Goal: Task Accomplishment & Management: Complete application form

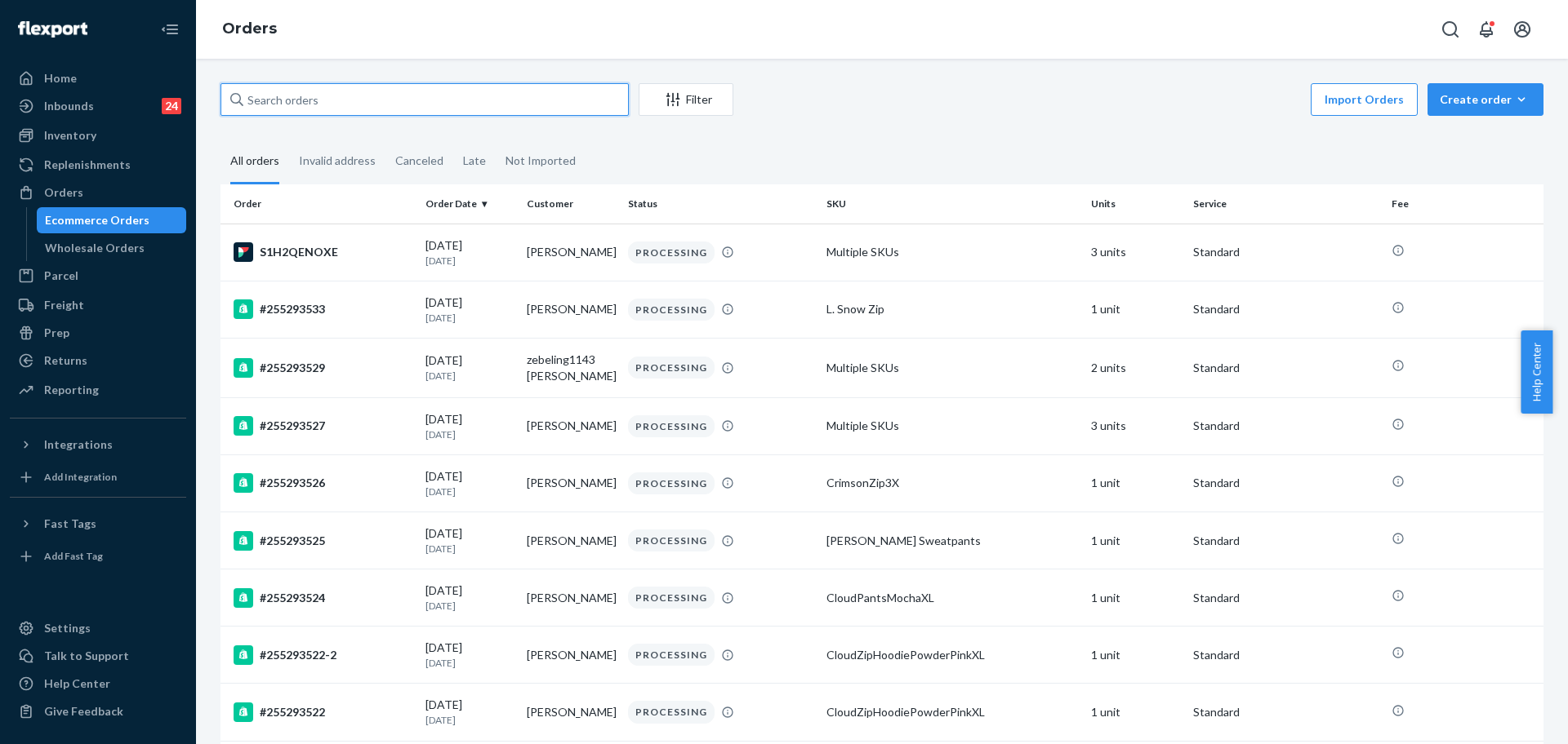
click at [342, 110] on input "text" at bounding box center [424, 99] width 408 height 32
paste input "255170287"
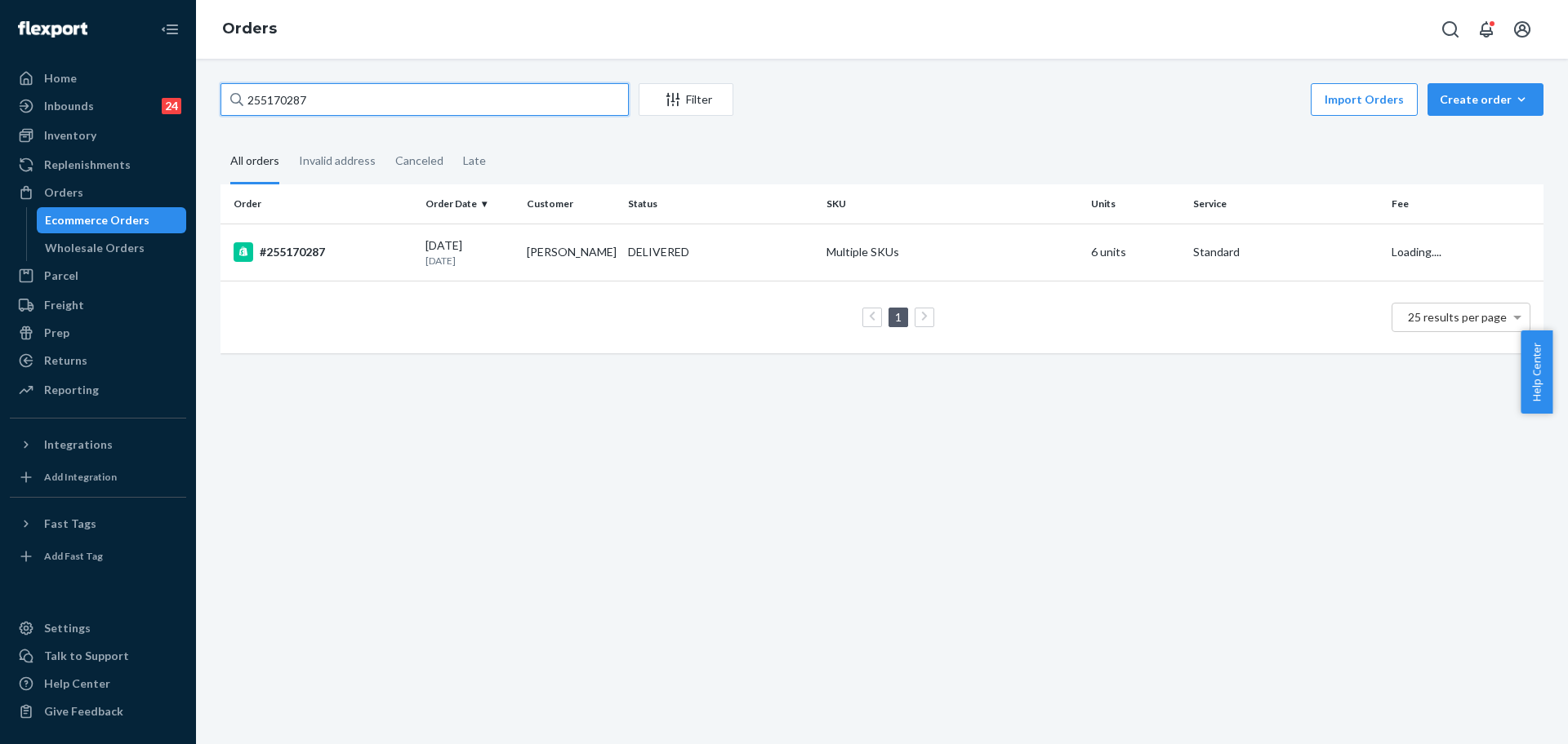
type input "255170287"
click at [336, 264] on td "#255170287" at bounding box center [319, 252] width 199 height 57
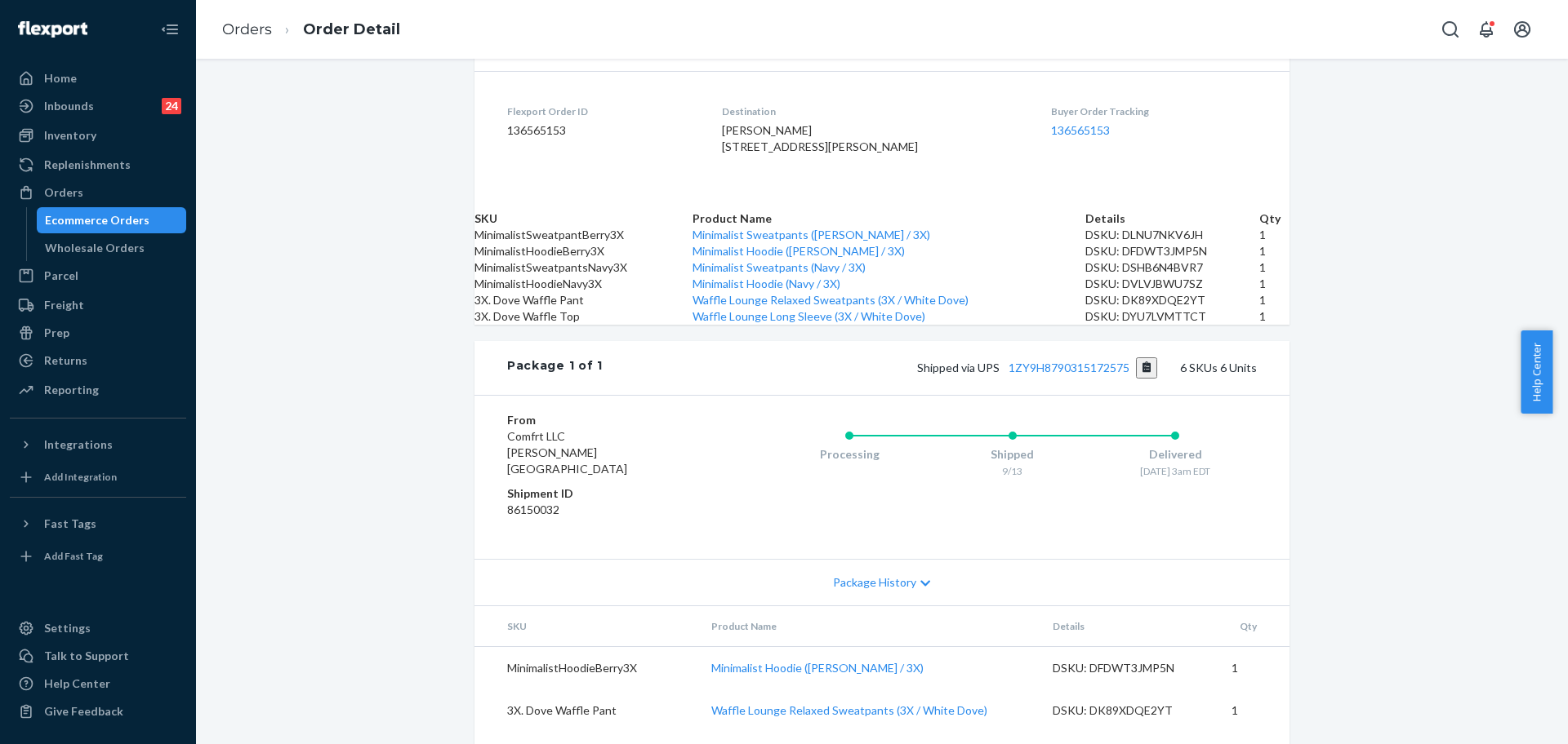
scroll to position [510, 0]
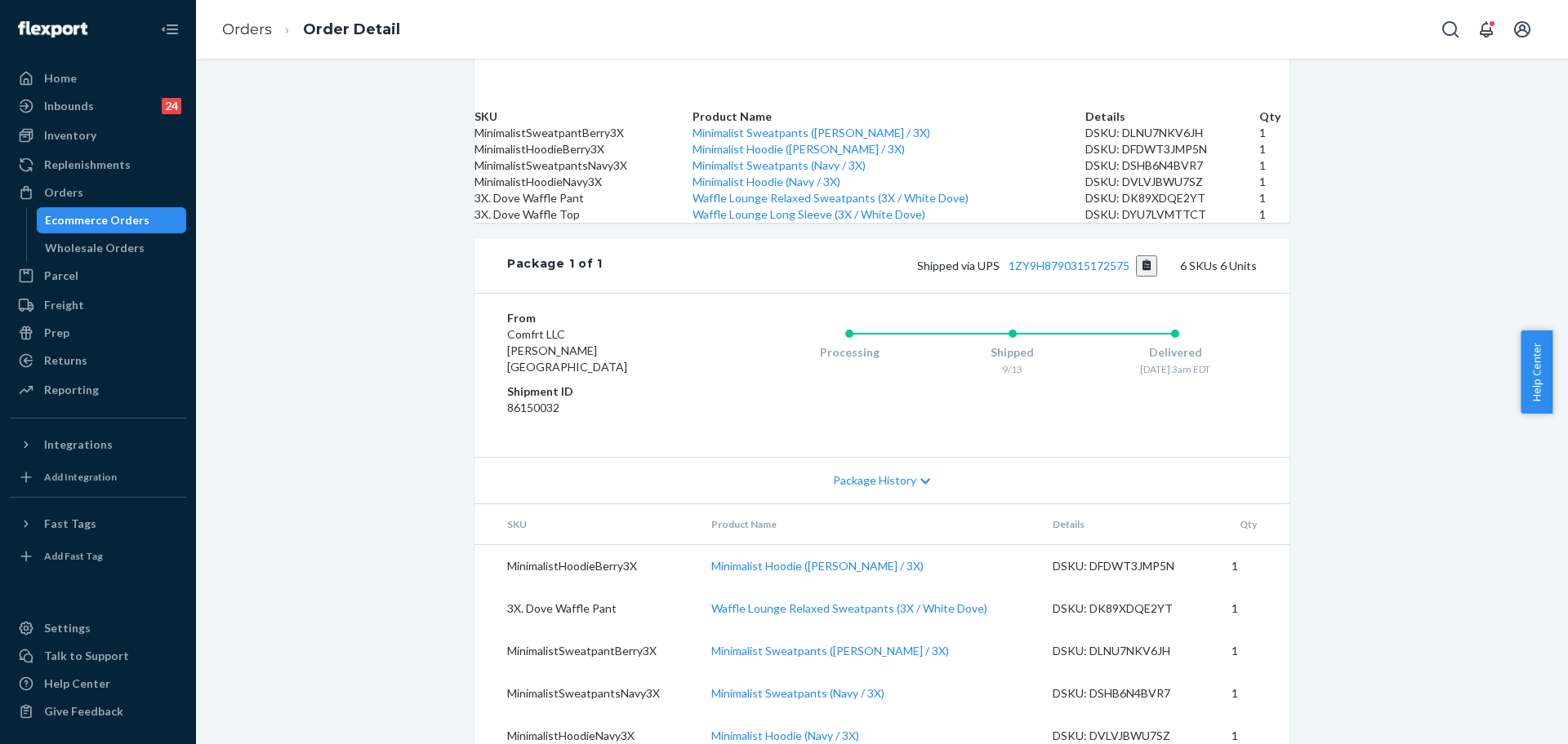
click at [410, 353] on div "Shopify Order # #255170287 • Standard / $21.02 View Details Submit Claim Create…" at bounding box center [882, 182] width 1372 height 1234
drag, startPoint x: 690, startPoint y: 356, endPoint x: 987, endPoint y: 363, distance: 297.1
click at [987, 206] on td "Waffle Lounge Relaxed Sweatpants (3X / White Dove)" at bounding box center [888, 199] width 393 height 17
copy link "Waffle Lounge Relaxed Sweatpants (3X / White Dove)"
click at [97, 192] on div "Orders" at bounding box center [98, 192] width 173 height 22
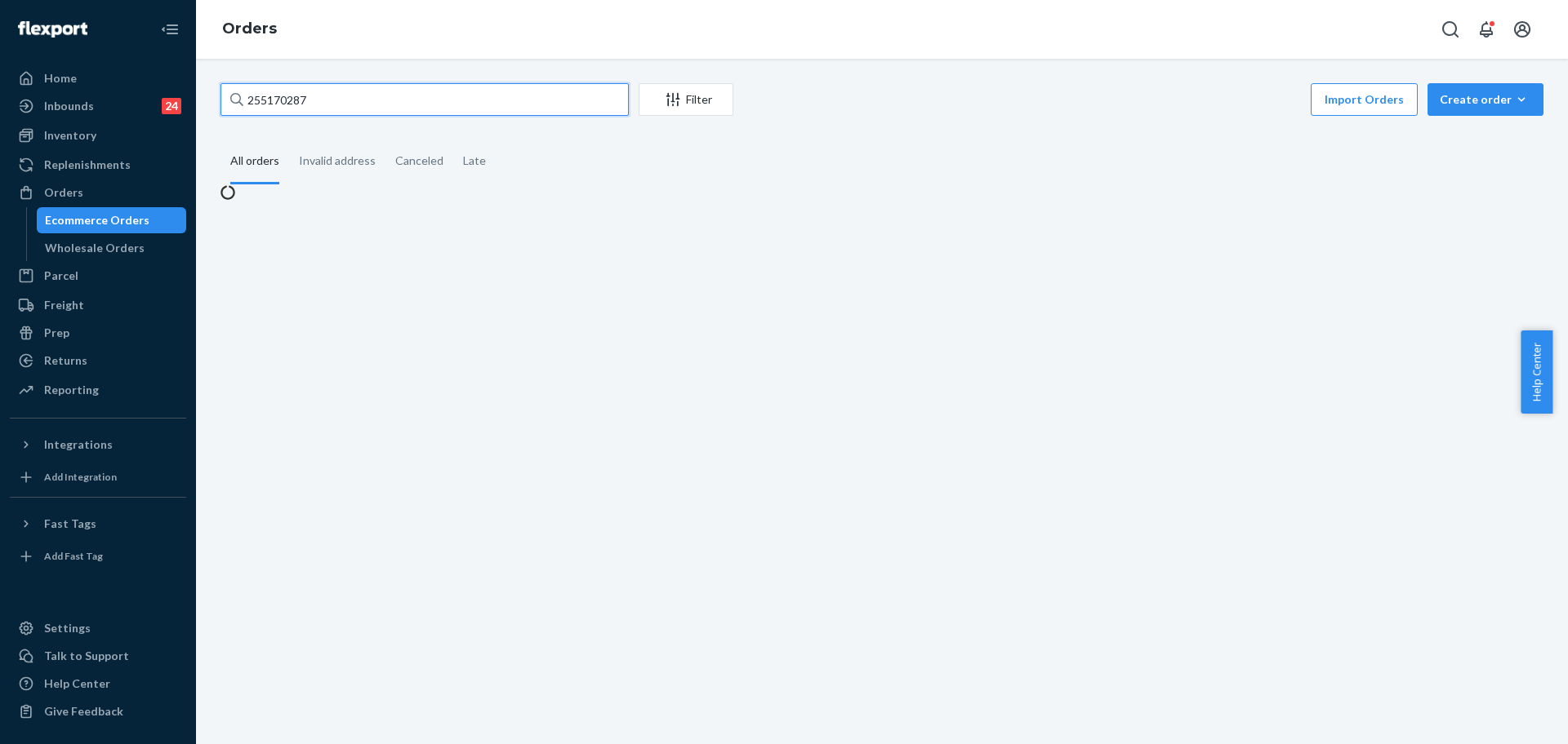
click at [308, 113] on input "255170287" at bounding box center [424, 99] width 408 height 32
paste input "53180"
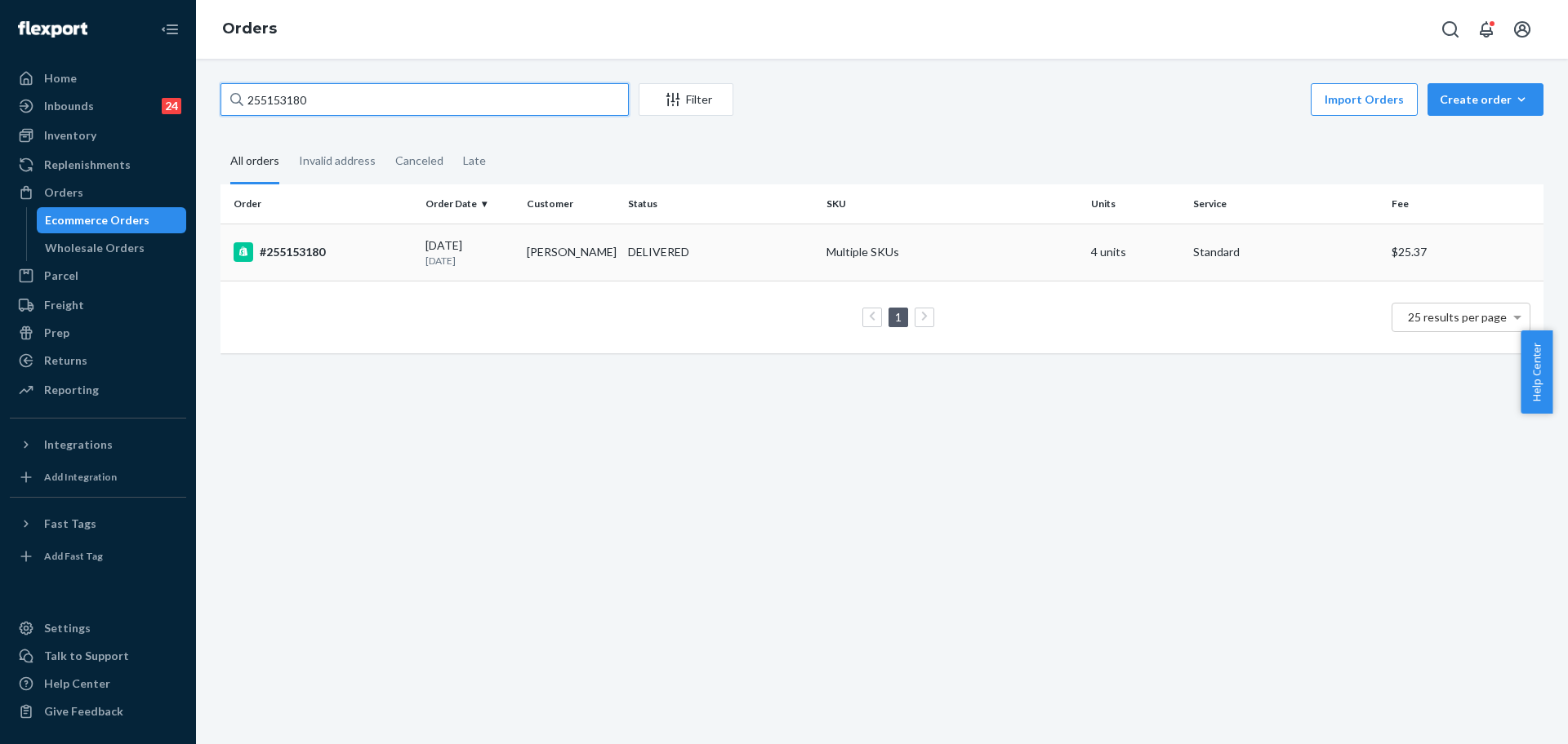
type input "255153180"
click at [378, 263] on td "#255153180" at bounding box center [319, 252] width 199 height 57
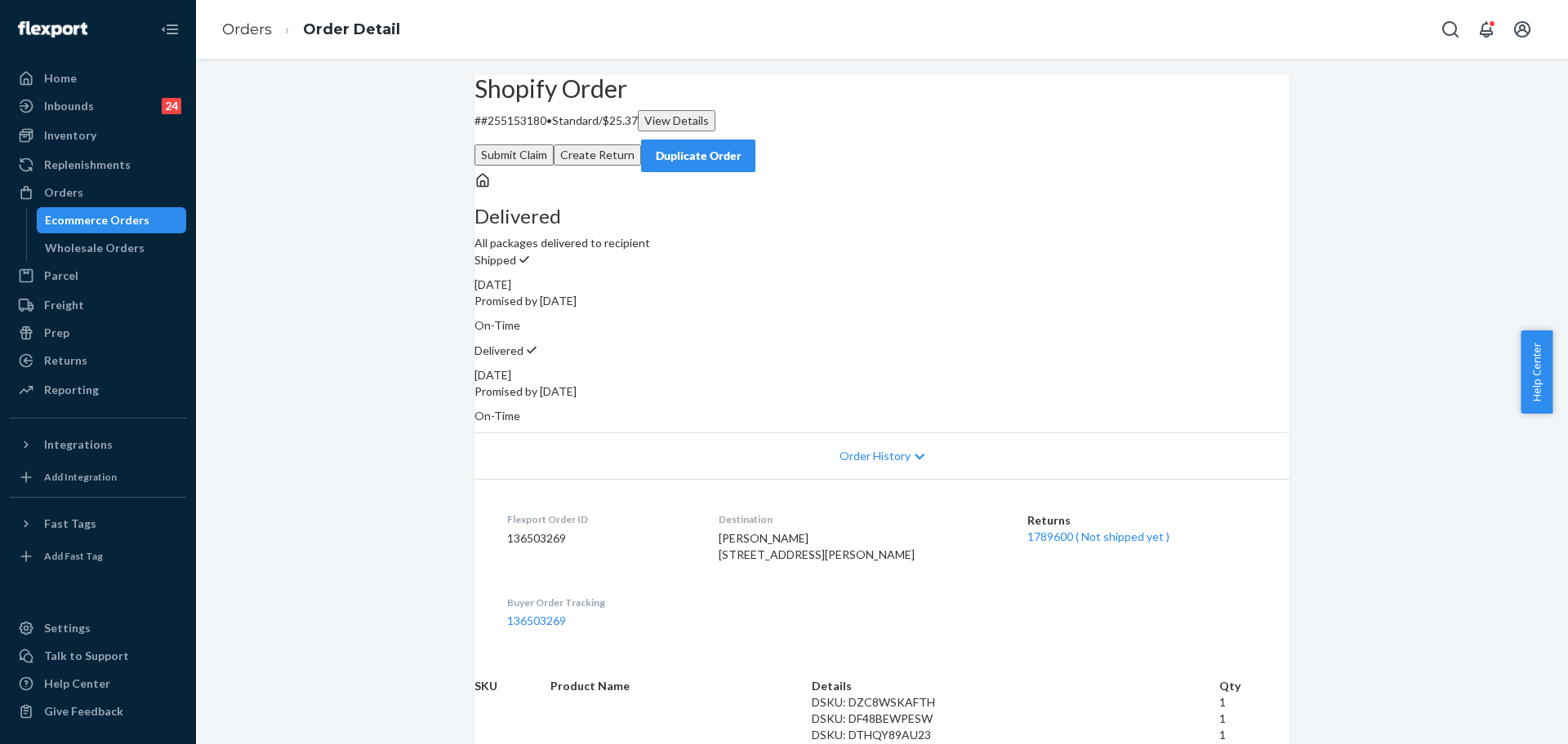
click at [554, 145] on button "Submit Claim" at bounding box center [513, 155] width 79 height 22
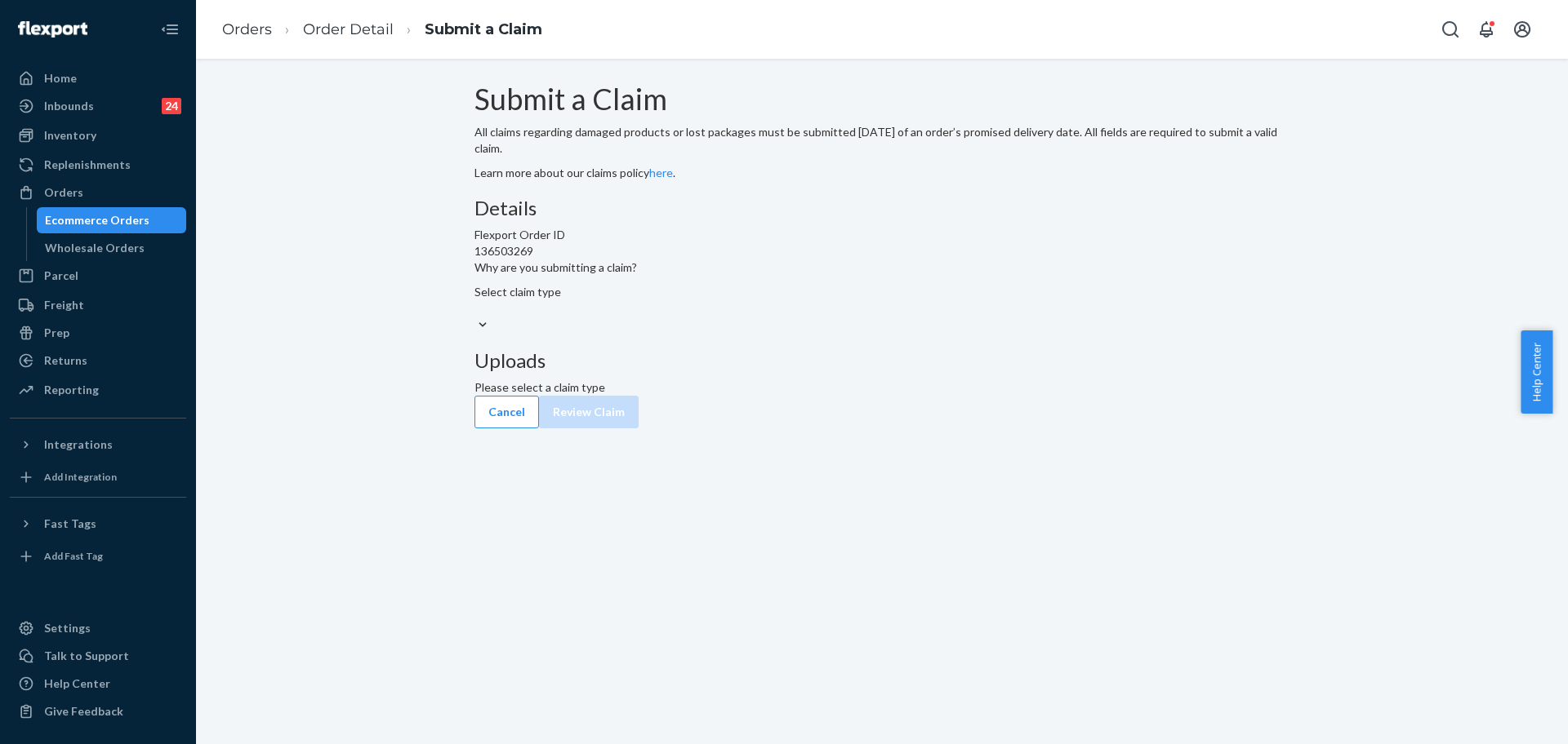
click at [777, 333] on div "Select claim type" at bounding box center [882, 309] width 815 height 50
click at [476, 317] on input "Why are you submitting a claim? Select claim type" at bounding box center [475, 308] width 2 height 17
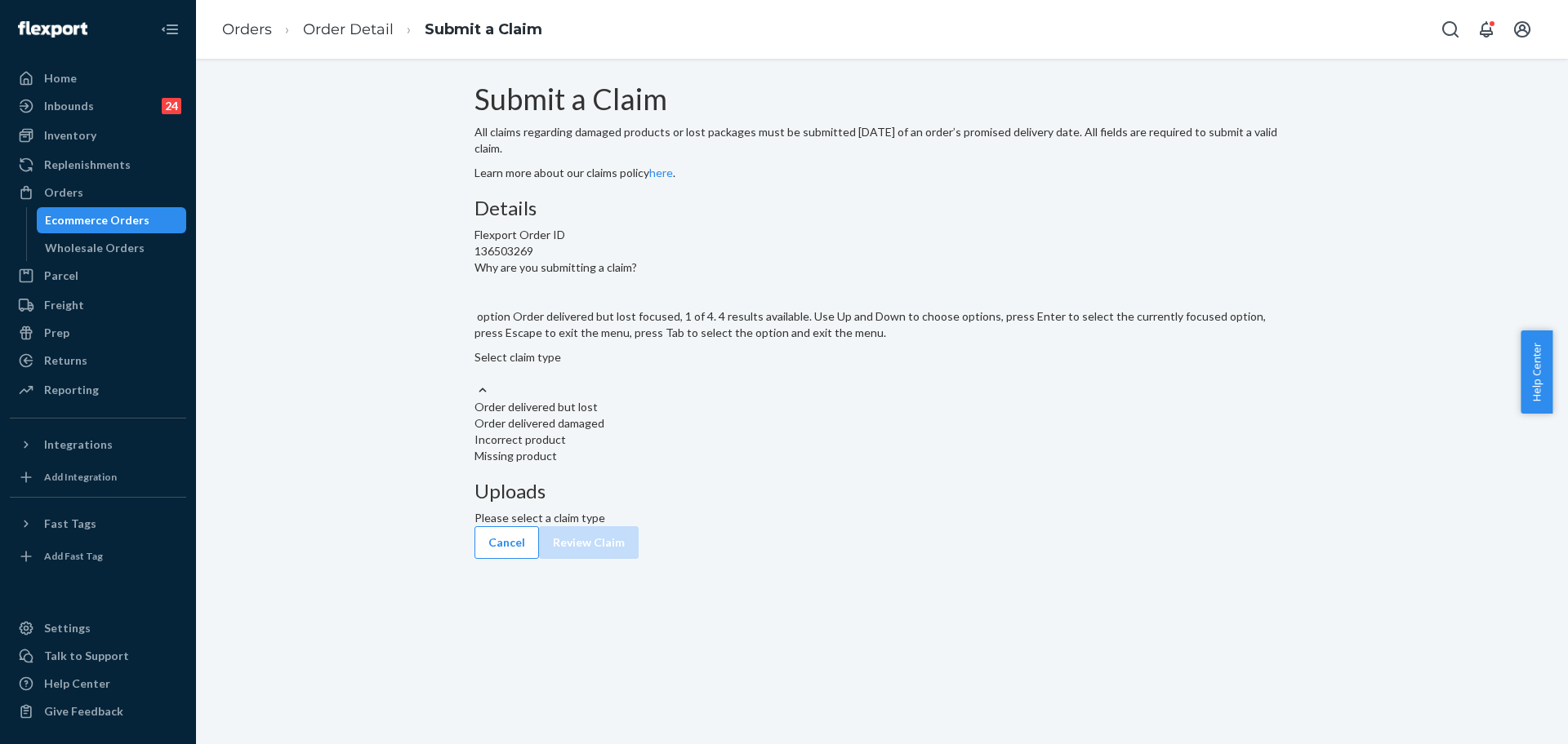
click at [770, 416] on div "Order delivered but lost" at bounding box center [882, 407] width 815 height 17
click at [476, 382] on input "Why are you submitting a claim? option Order delivered but lost focused, 1 of 4…" at bounding box center [475, 374] width 2 height 17
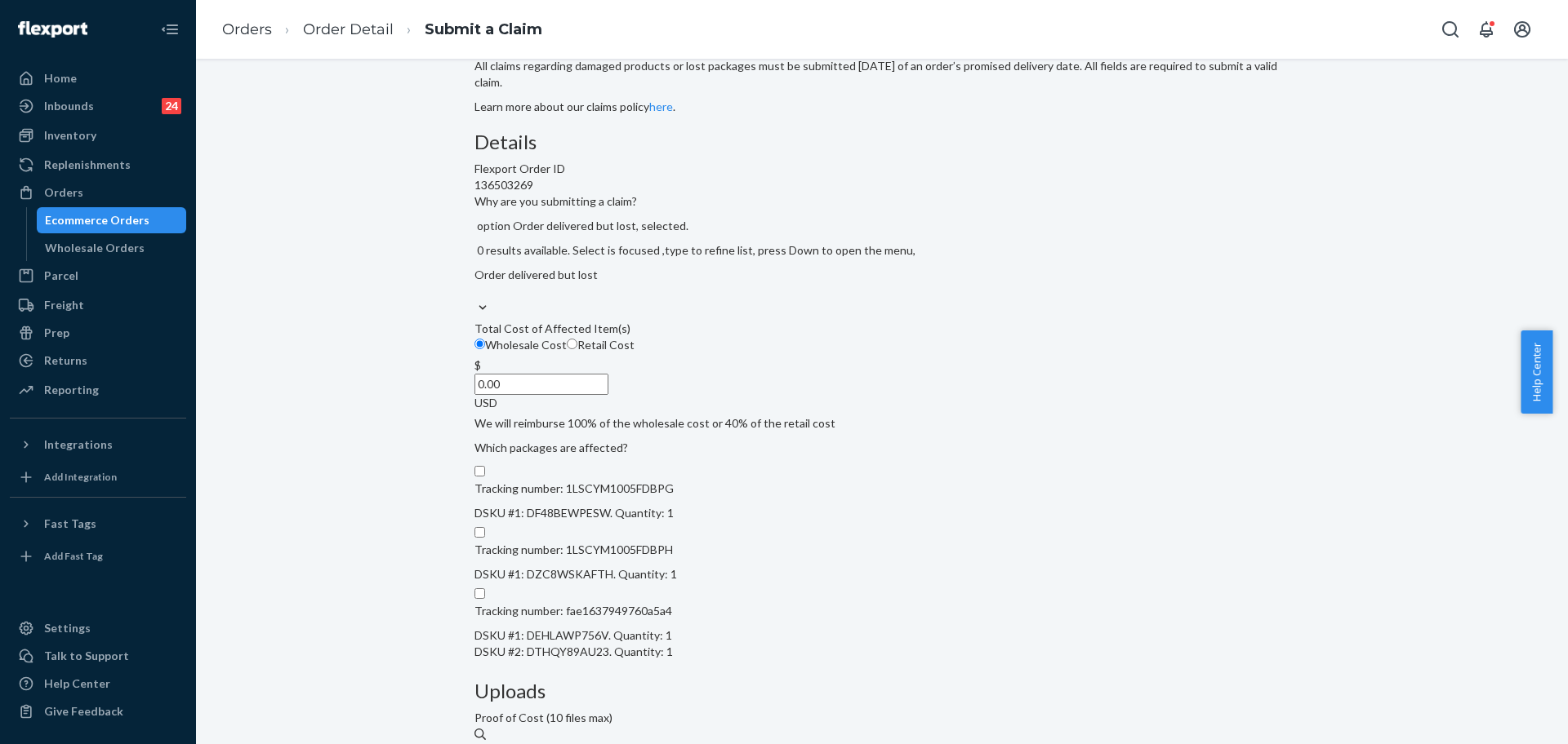
scroll to position [102, 0]
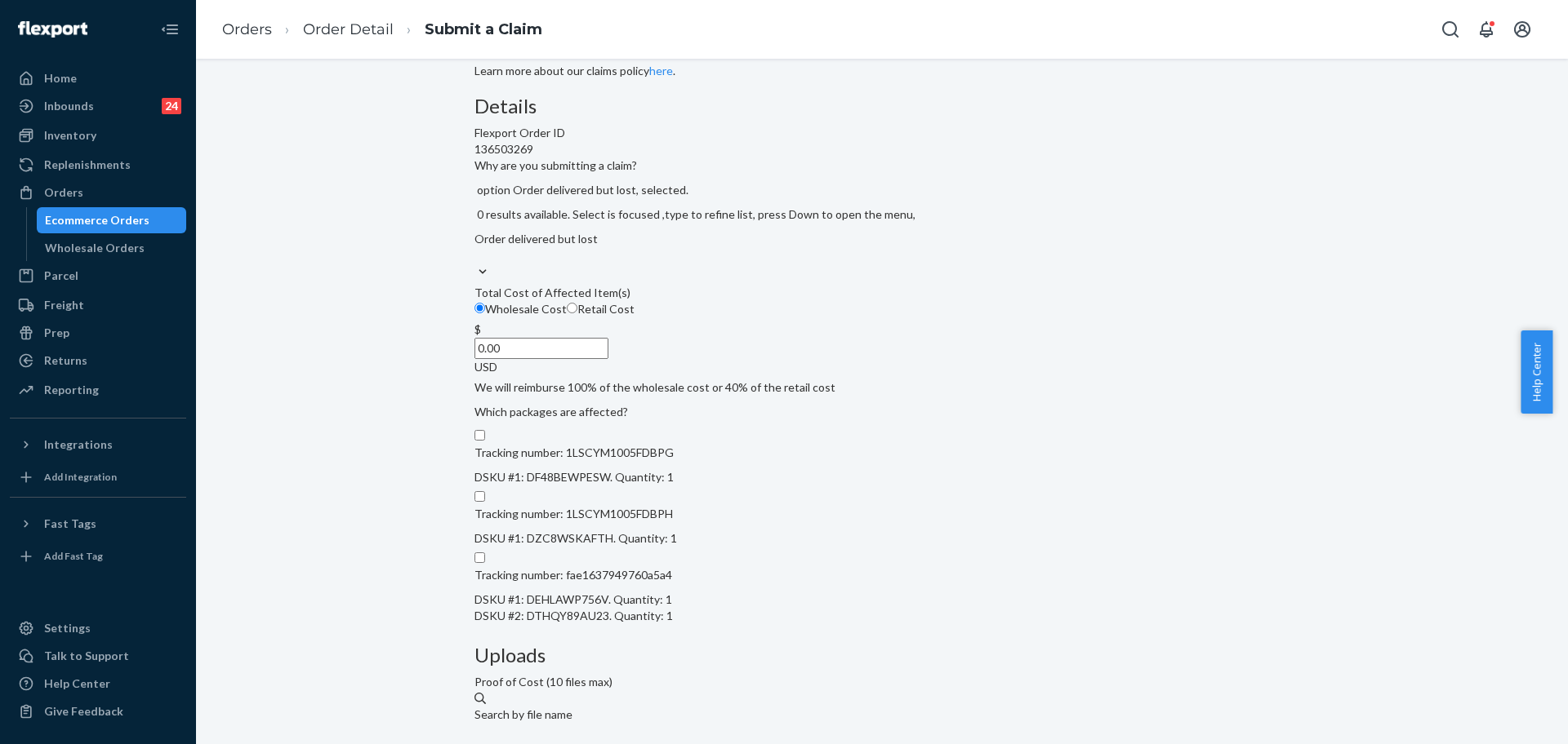
click at [608, 359] on input "0.00" at bounding box center [541, 348] width 134 height 22
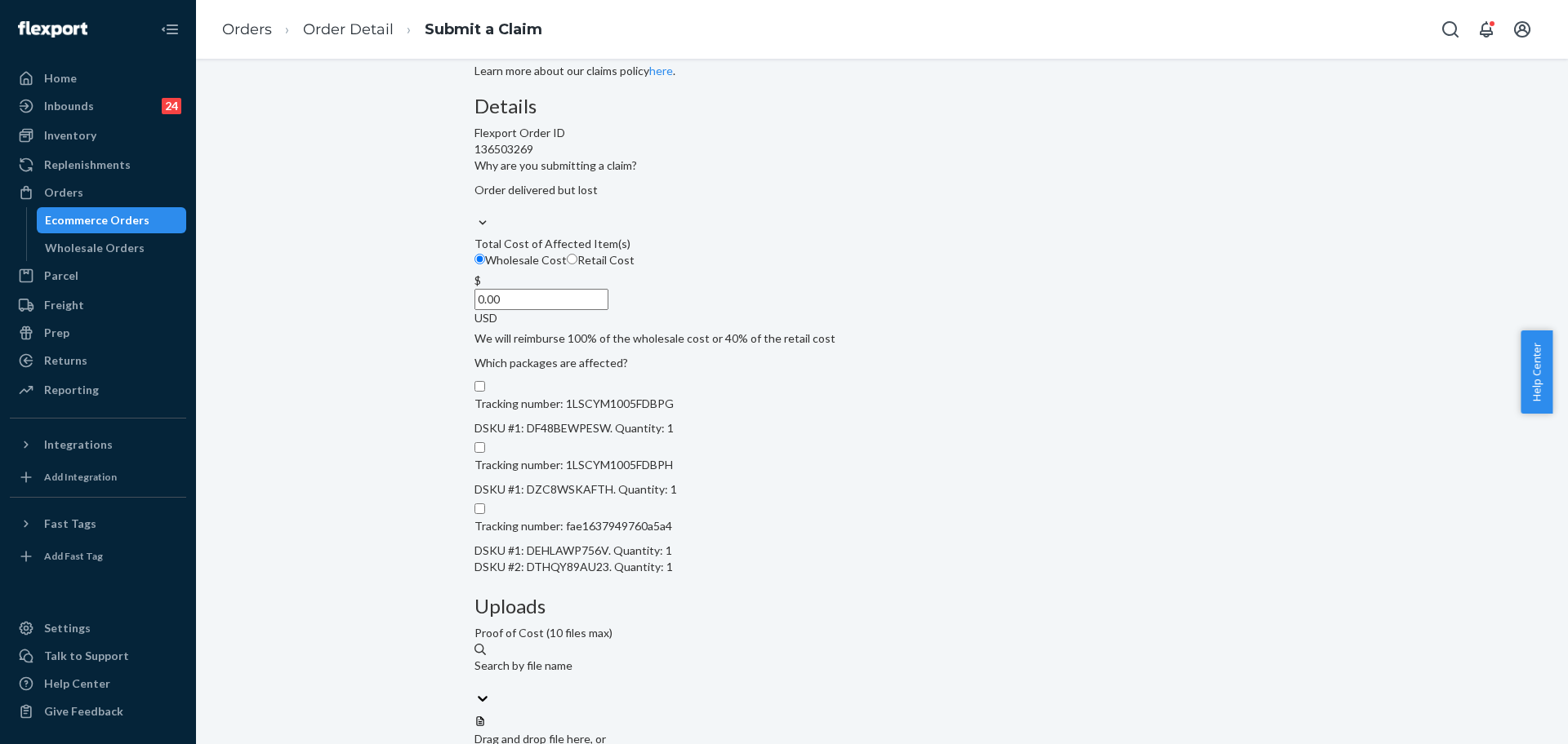
paste input "16.99"
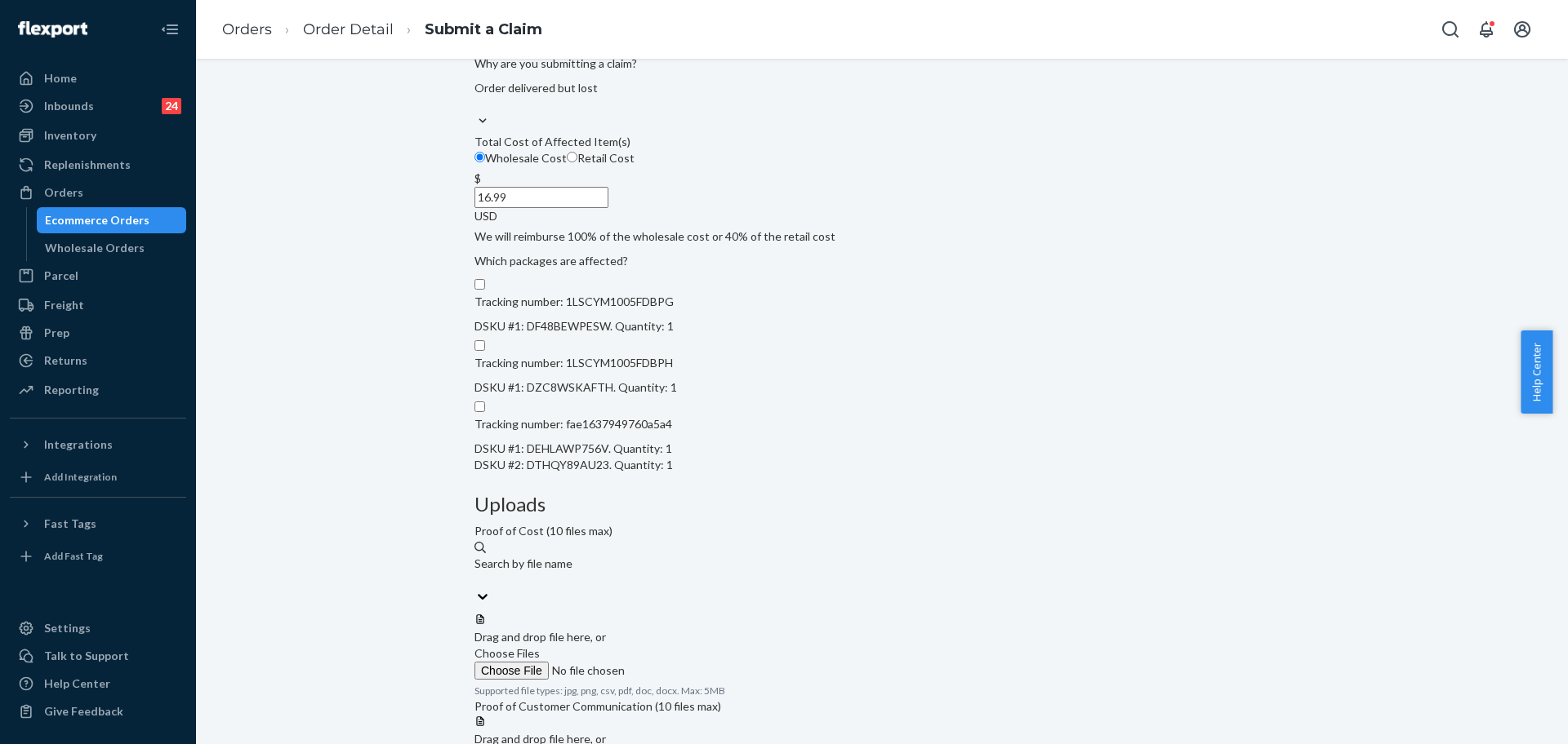
scroll to position [206, 0]
type input "16.99"
click at [485, 288] on input "Tracking number: 1LSCYM1005FDBPG DSKU #1: DF48BEWPESW. Quantity: 1" at bounding box center [479, 282] width 11 height 11
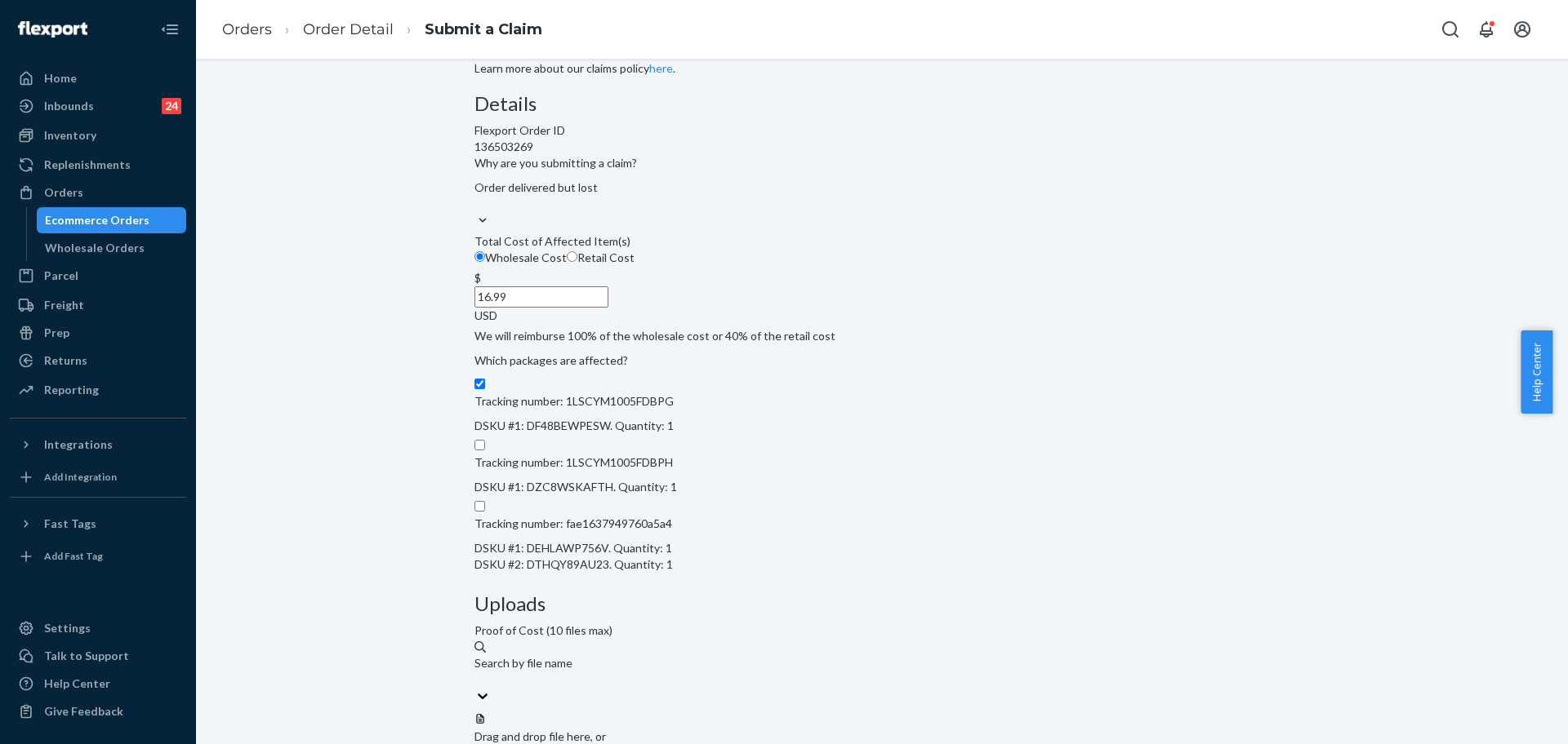
scroll to position [206, 0]
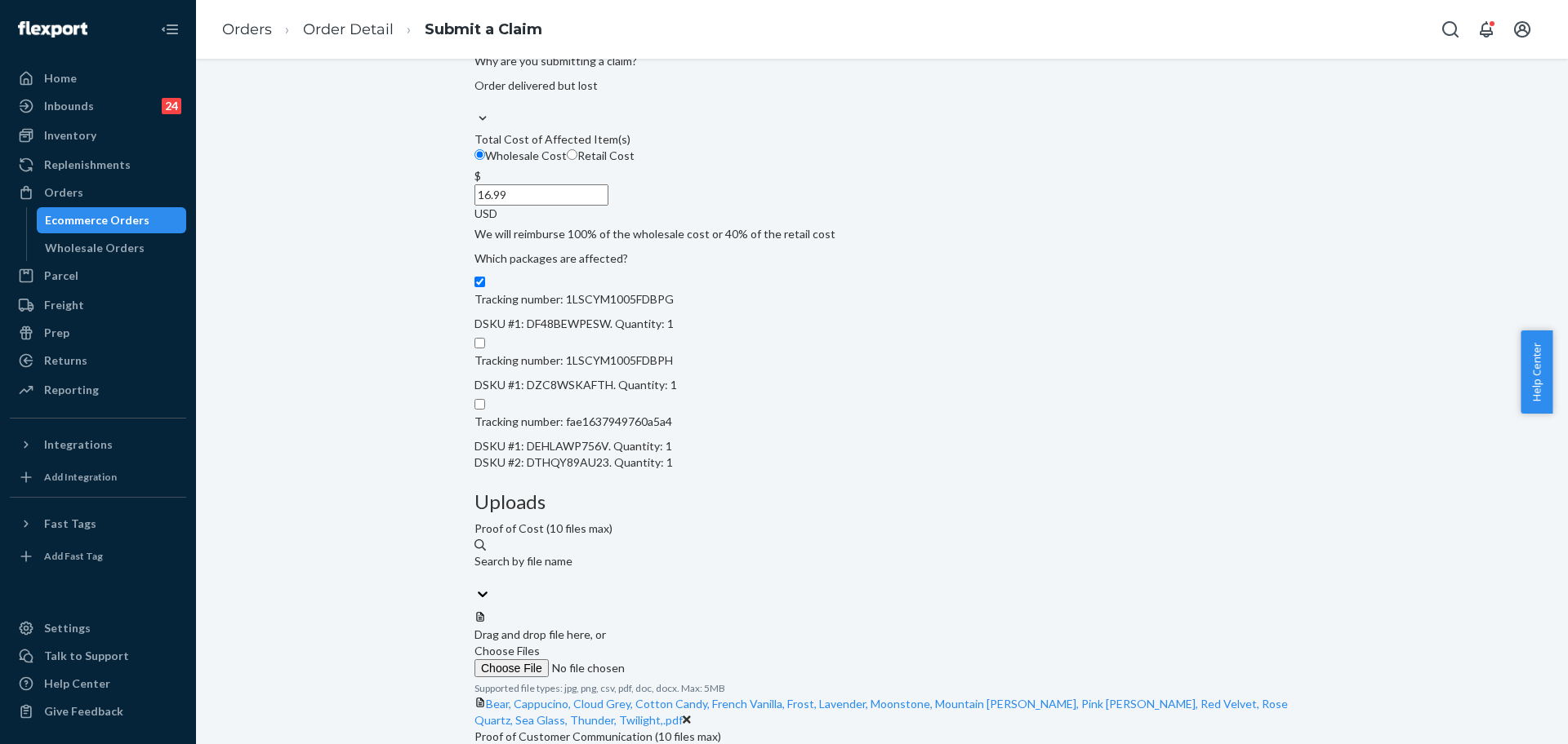
click at [485, 288] on input "Tracking number: 1LSCYM1005FDBPG DSKU #1: DF48BEWPESW. Quantity: 1" at bounding box center [479, 282] width 11 height 11
click at [545, 397] on div "Tracking number: 1LSCYM1005FDBPH DSKU #1: DZC8WSKAFTH. Quantity: 1" at bounding box center [882, 367] width 815 height 62
click at [485, 288] on input "Tracking number: 1LSCYM1005FDBPG DSKU #1: DF48BEWPESW. Quantity: 1" at bounding box center [479, 282] width 11 height 11
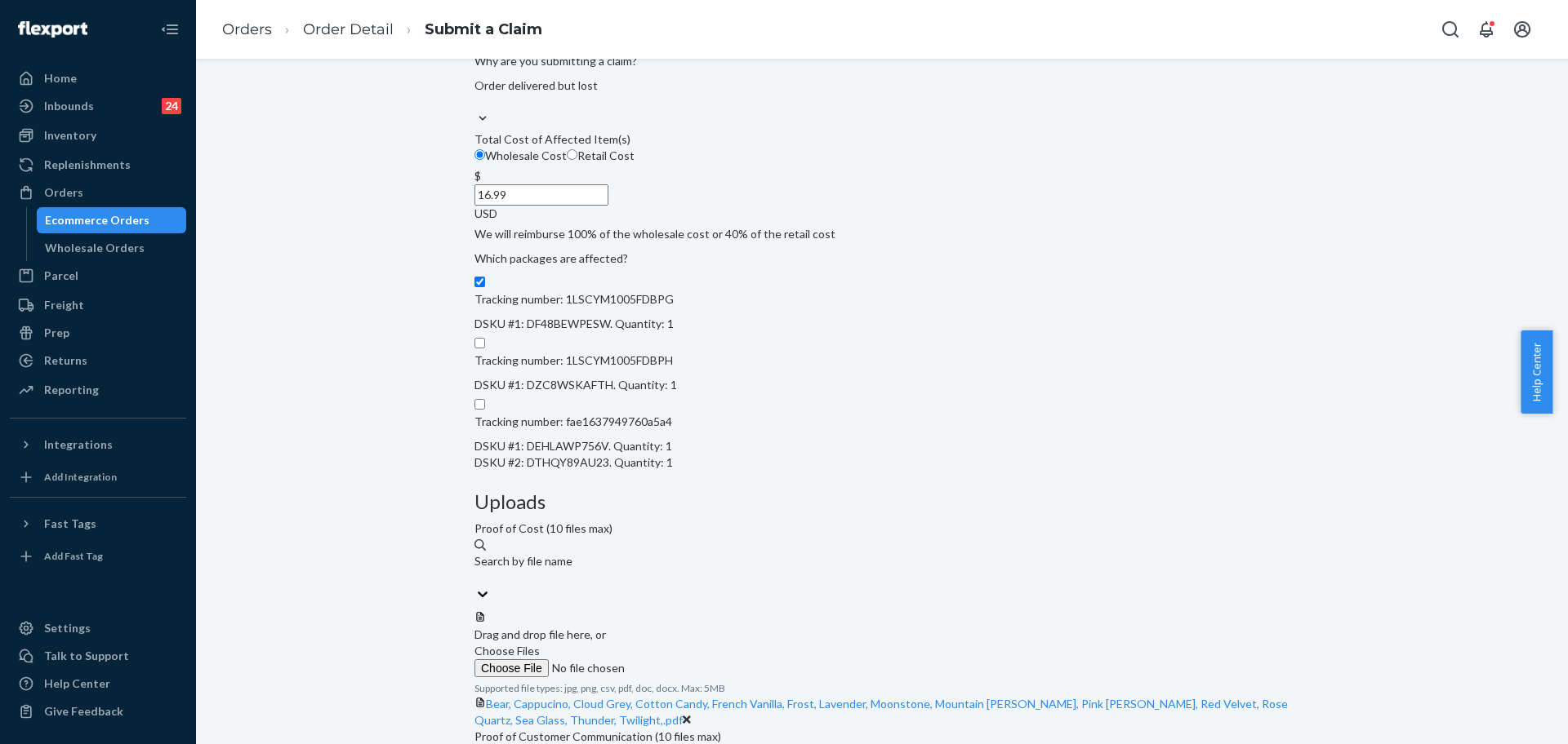
click at [556, 333] on label "Tracking number: 1LSCYM1005FDBPG DSKU #1: DF48BEWPESW. Quantity: 1" at bounding box center [574, 303] width 200 height 57
click at [485, 288] on input "Tracking number: 1LSCYM1005FDBPG DSKU #1: DF48BEWPESW. Quantity: 1" at bounding box center [479, 282] width 11 height 11
checkbox input "false"
click at [556, 393] on label "Tracking number: 1LSCYM1005FDBPH DSKU #1: DZC8WSKAFTH. Quantity: 1" at bounding box center [575, 364] width 202 height 57
click at [485, 348] on input "Tracking number: 1LSCYM1005FDBPH DSKU #1: DZC8WSKAFTH. Quantity: 1" at bounding box center [479, 342] width 11 height 11
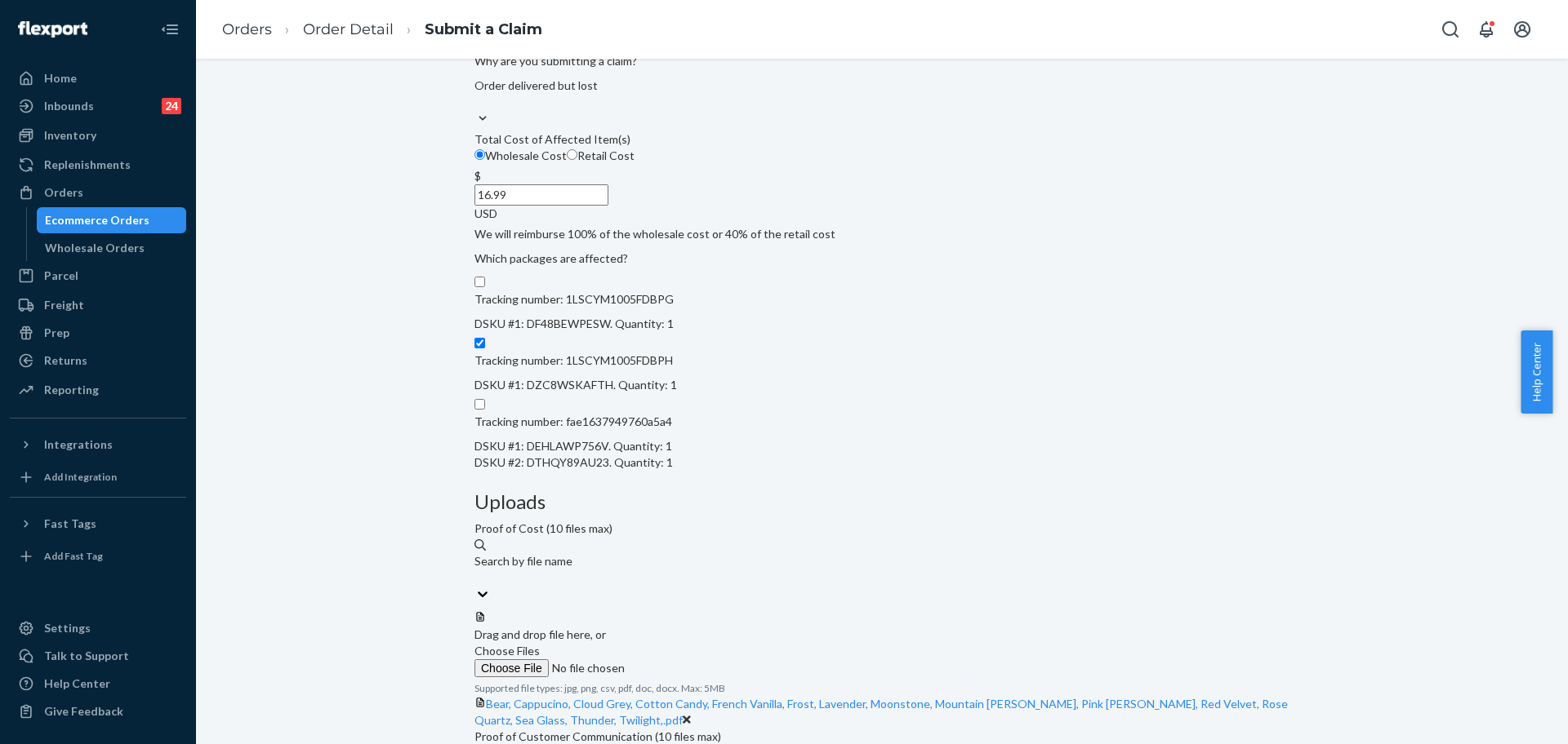
checkbox input "true"
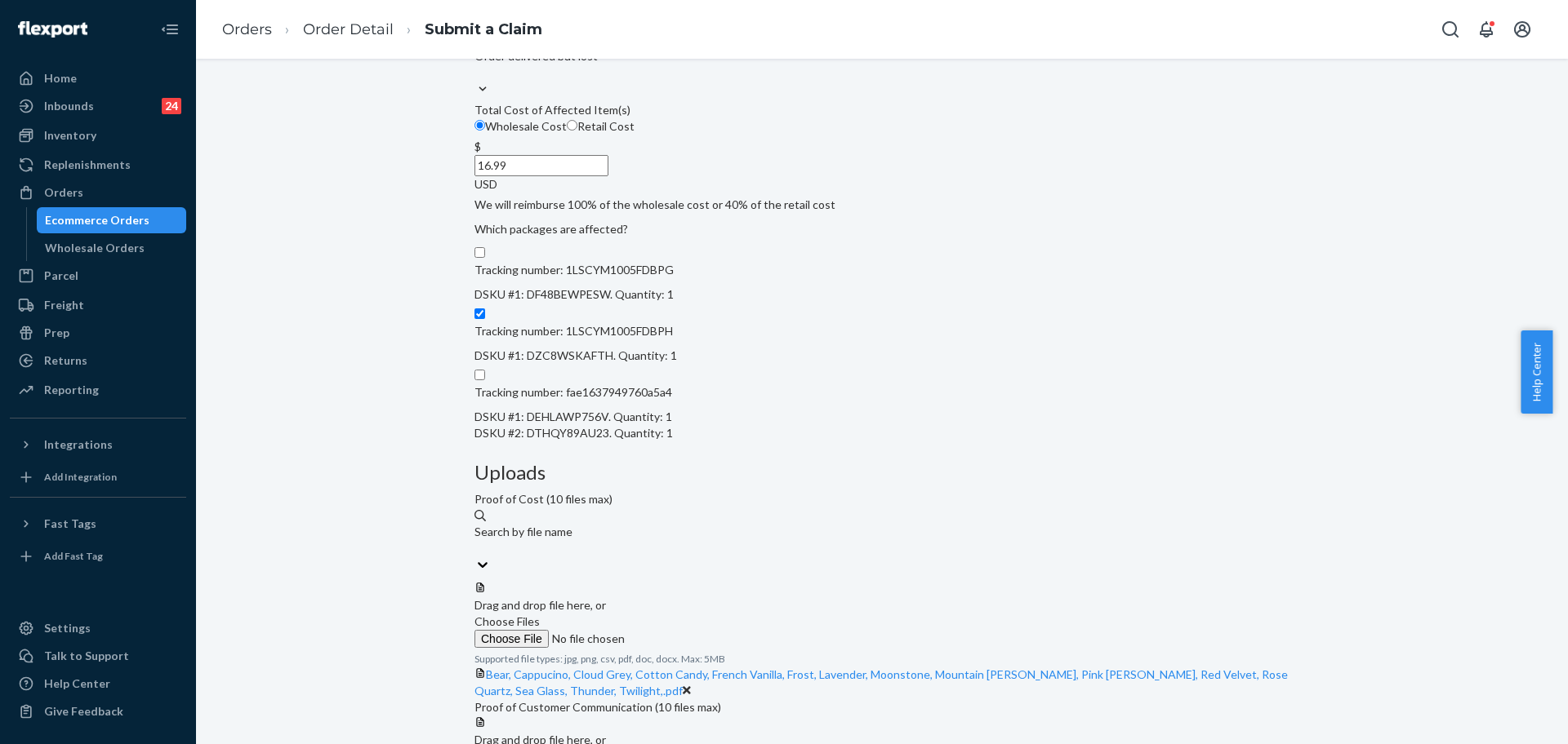
scroll to position [252, 0]
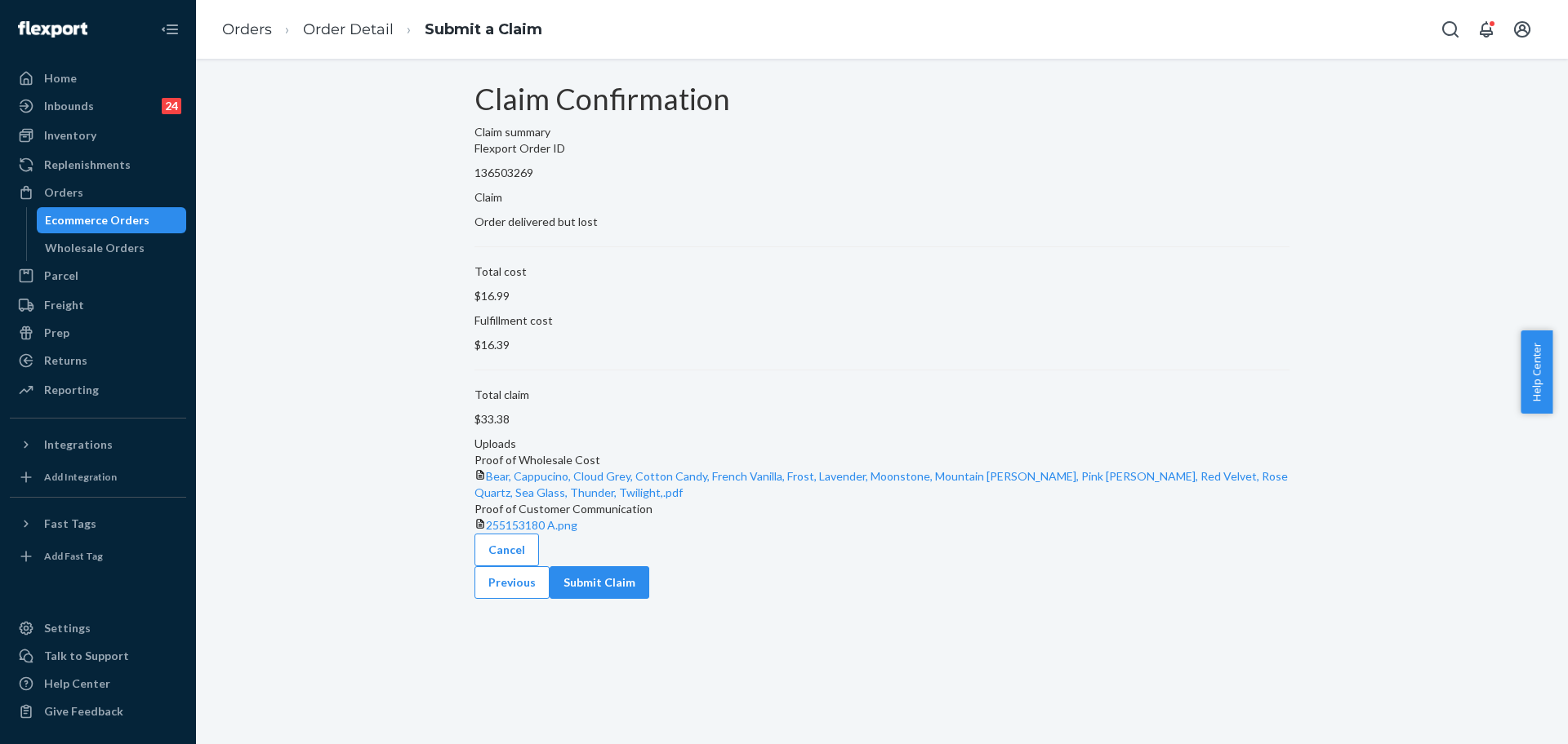
scroll to position [0, 0]
click at [649, 599] on button "Submit Claim" at bounding box center [600, 582] width 100 height 32
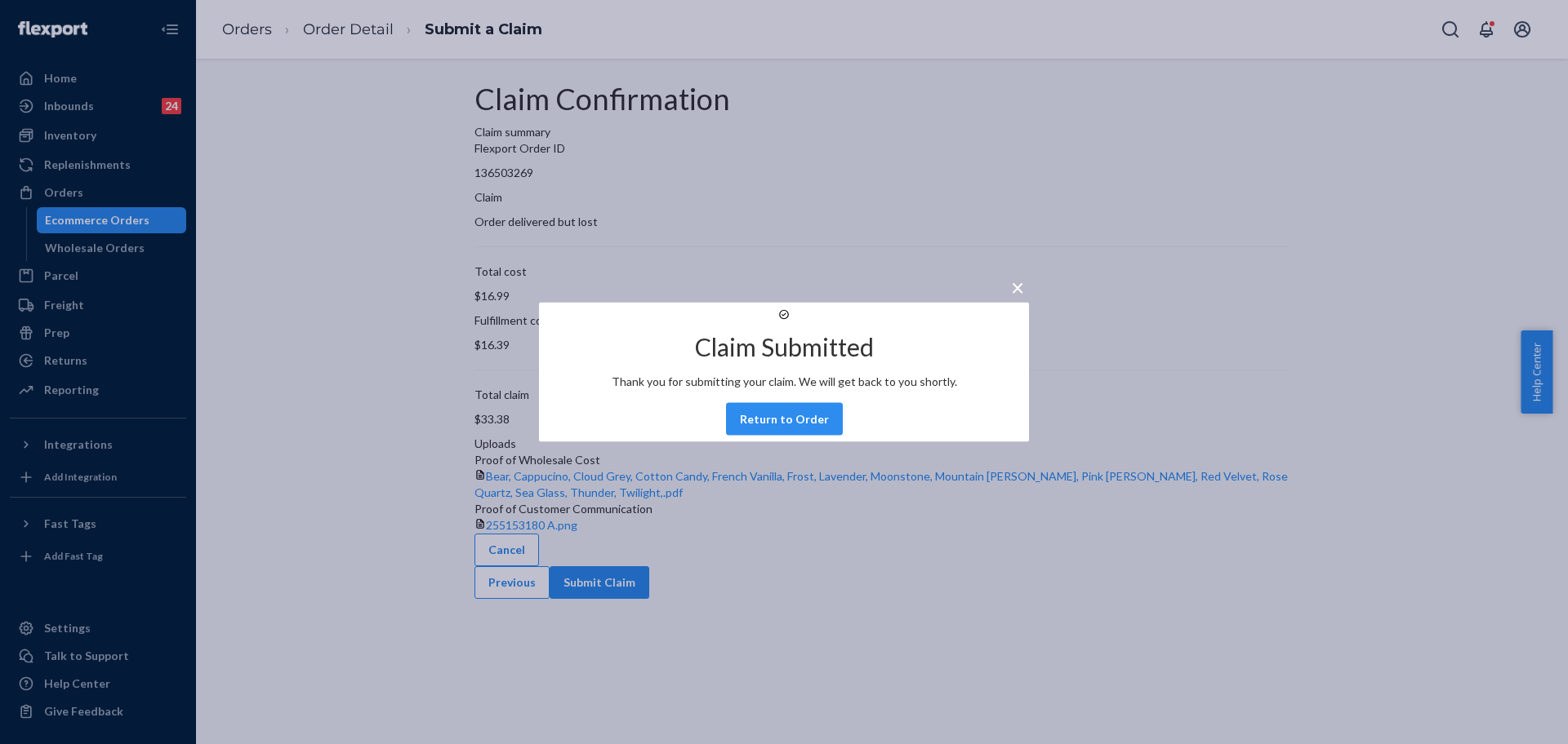
drag, startPoint x: 780, startPoint y: 431, endPoint x: 799, endPoint y: 429, distance: 19.1
click at [780, 432] on button "Return to Order" at bounding box center [784, 419] width 116 height 32
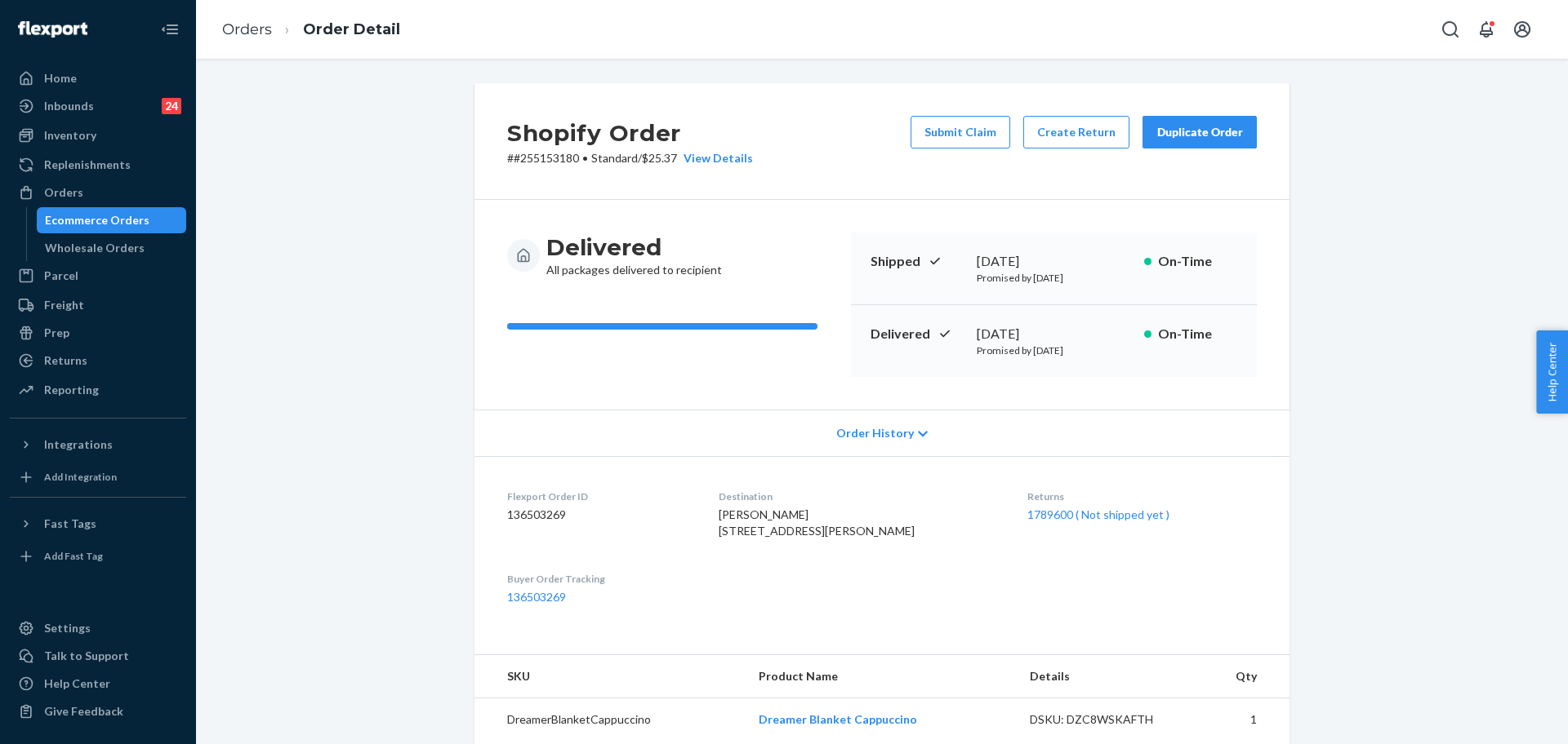
click at [1185, 136] on div "Duplicate Order" at bounding box center [1199, 132] width 87 height 17
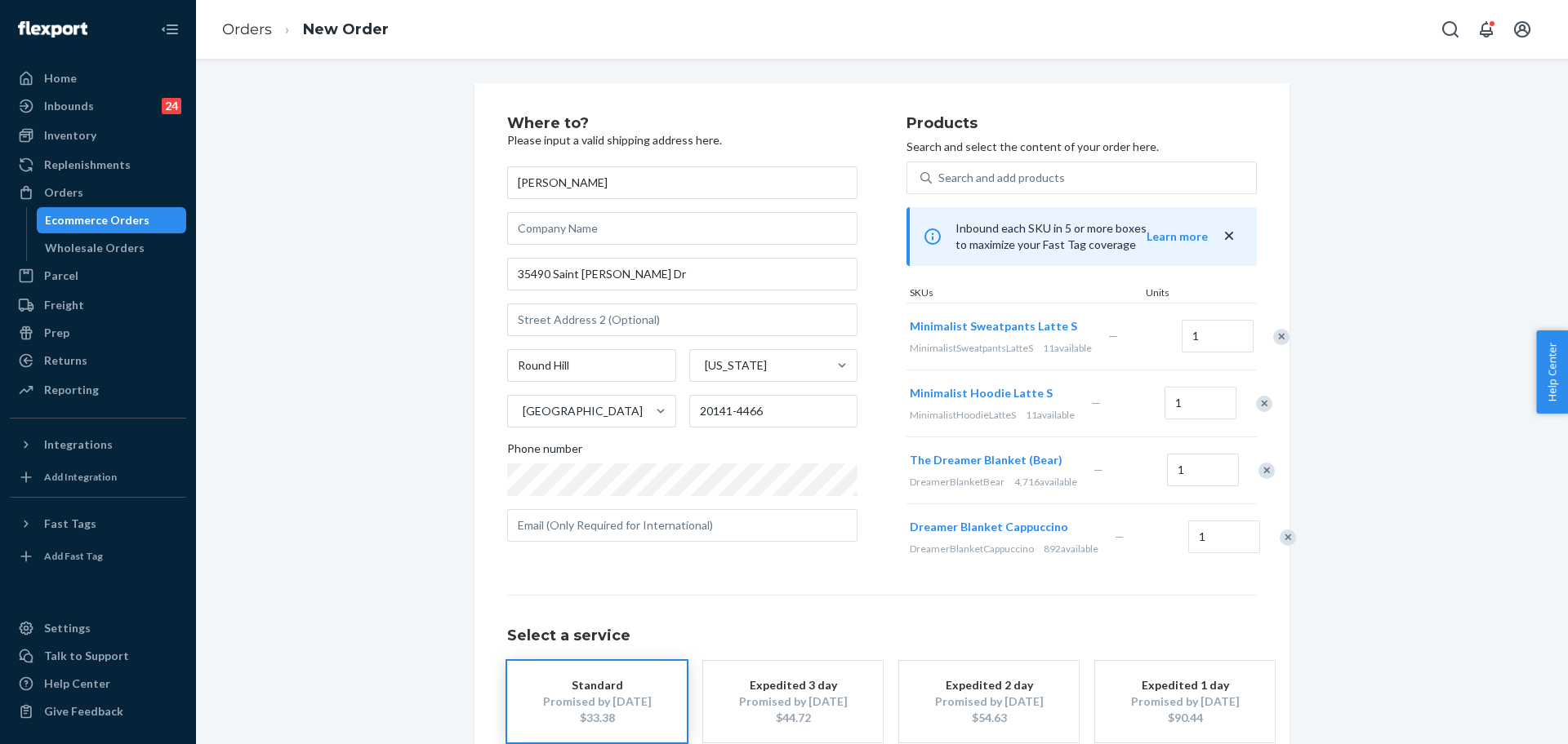
click at [1273, 345] on div "Remove Item" at bounding box center [1281, 338] width 17 height 17
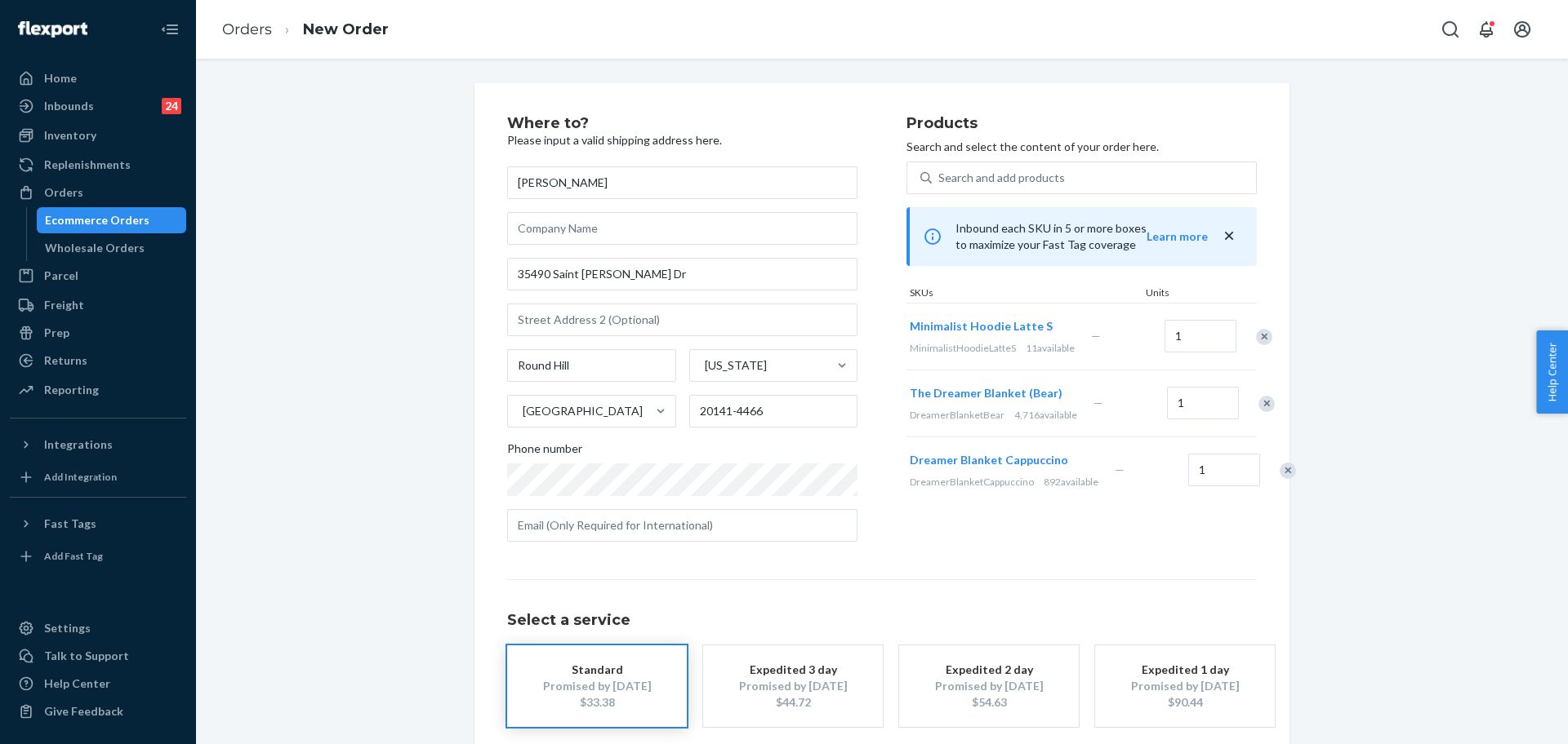
click at [1256, 345] on div "Remove Item" at bounding box center [1264, 338] width 17 height 17
click at [1259, 345] on div "Remove Item" at bounding box center [1267, 338] width 17 height 17
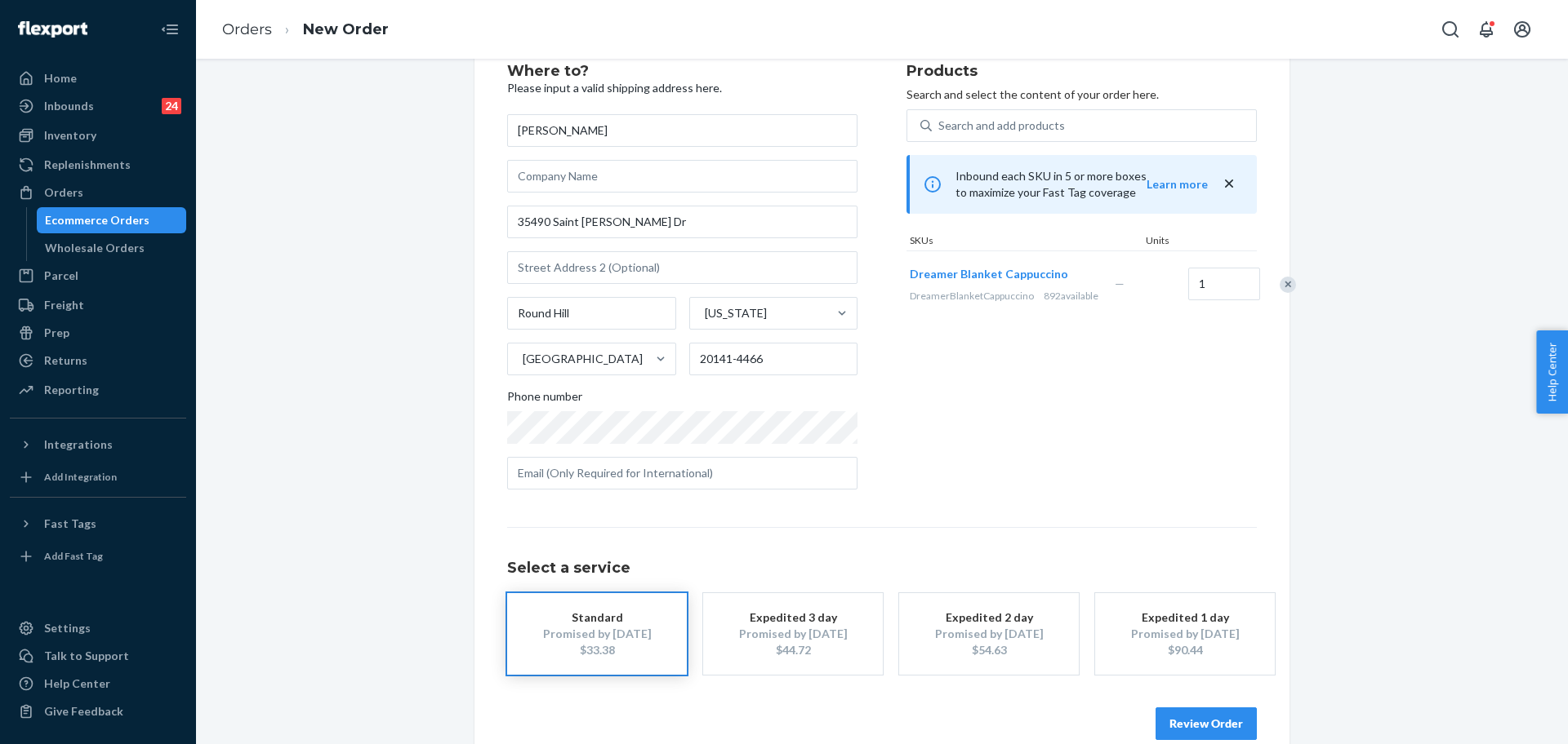
scroll to position [81, 0]
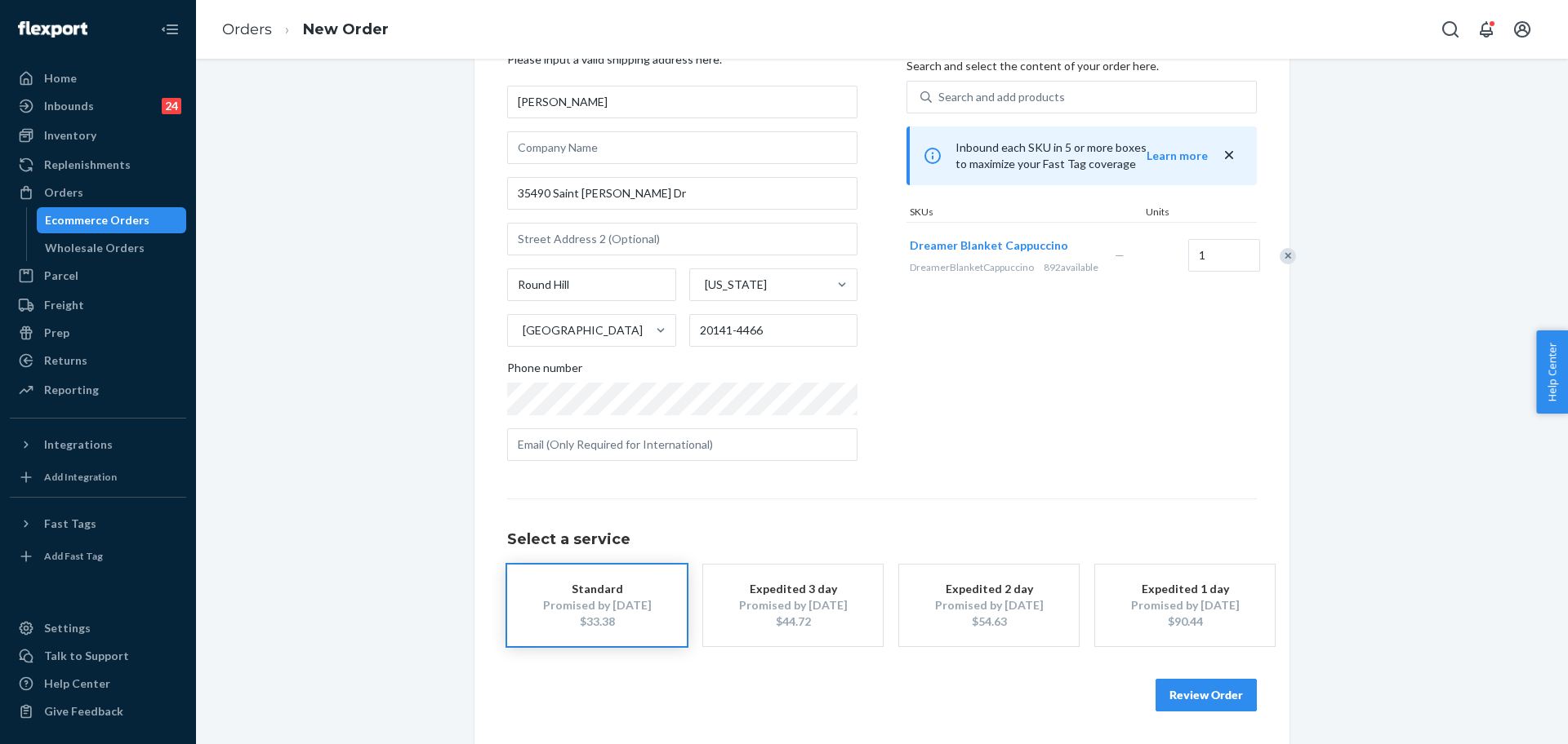
click at [1242, 689] on button "Review Order" at bounding box center [1206, 695] width 101 height 32
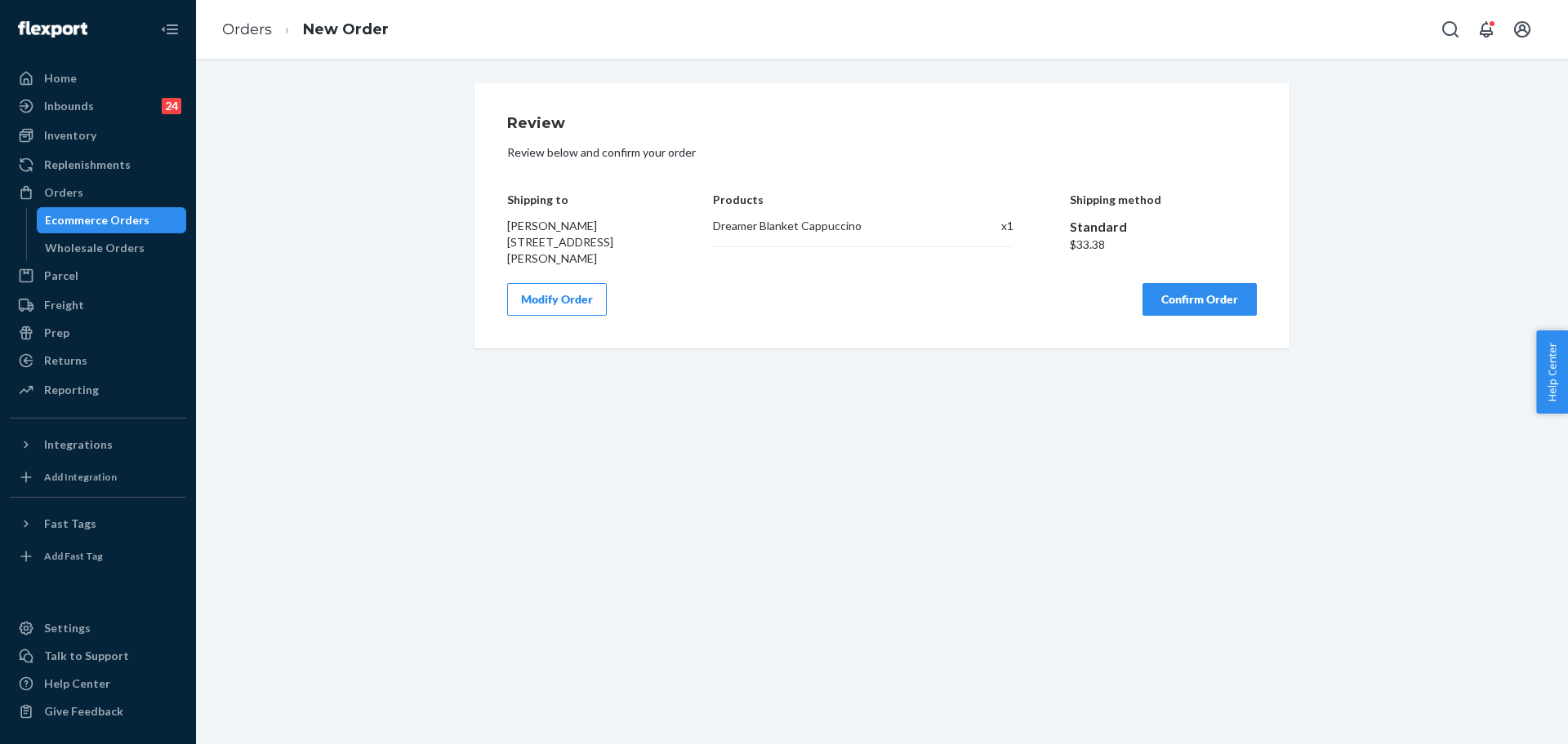
click at [1193, 298] on button "Confirm Order" at bounding box center [1199, 299] width 114 height 32
